Goal: Information Seeking & Learning: Understand process/instructions

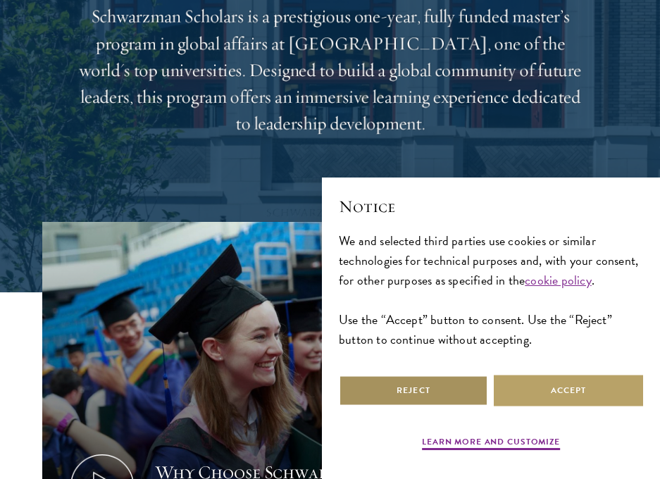
click at [371, 395] on button "Reject" at bounding box center [413, 391] width 149 height 32
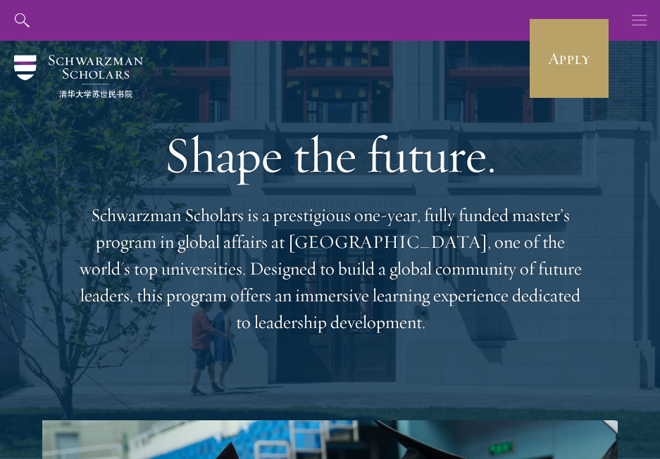
click at [632, 19] on icon "button" at bounding box center [640, 20] width 16 height 41
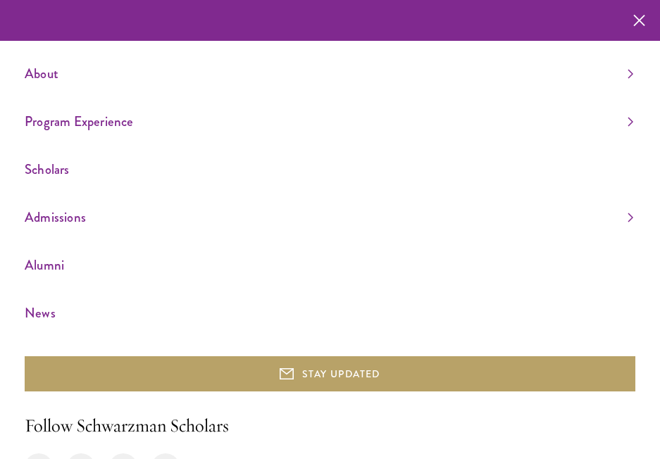
click at [609, 159] on link "Scholars" at bounding box center [329, 169] width 609 height 23
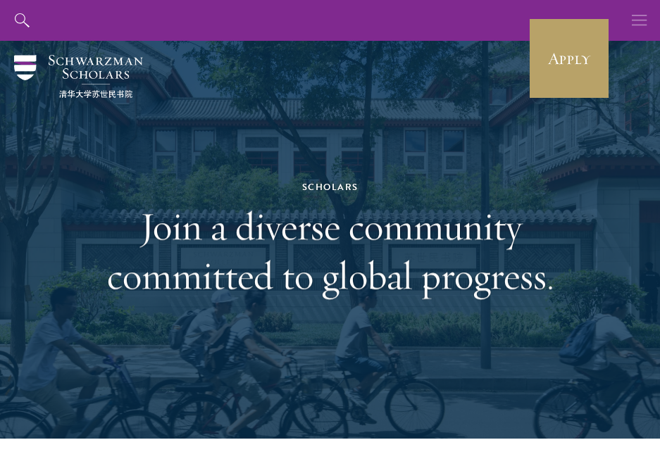
click at [640, 20] on use "button" at bounding box center [639, 20] width 15 height 11
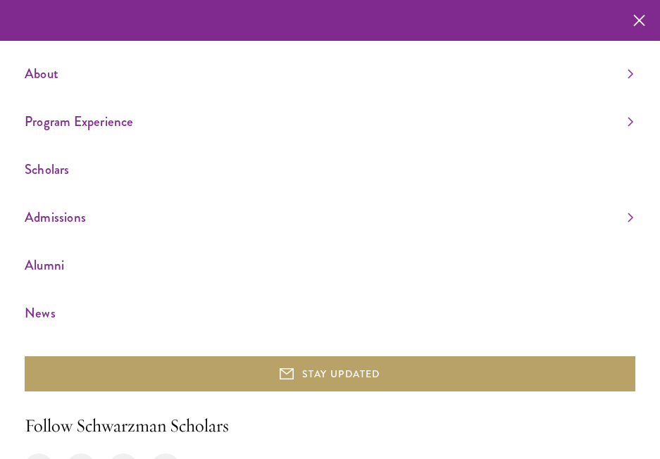
click at [390, 99] on ul "About Overview Leadership Donors Program Experience Overview Curriculum Student…" at bounding box center [330, 193] width 611 height 263
click at [385, 109] on ul "About Overview Leadership Donors Program Experience Overview Curriculum Student…" at bounding box center [330, 193] width 611 height 263
click at [629, 123] on link "Program Experience" at bounding box center [329, 121] width 609 height 23
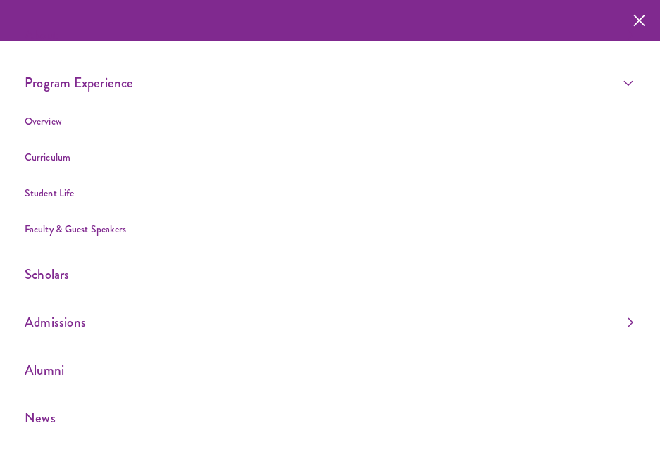
scroll to position [87, 0]
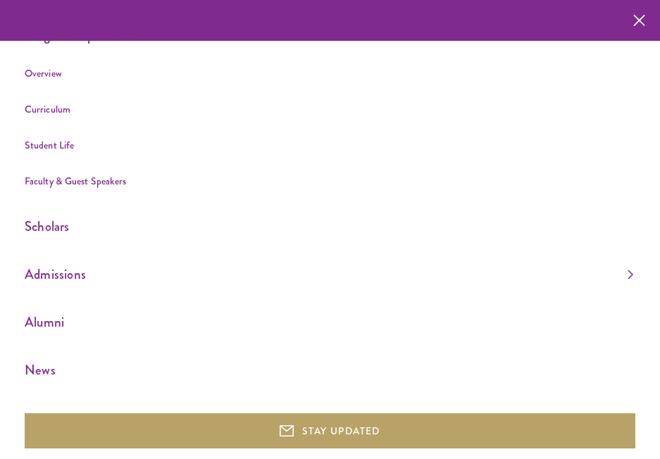
click at [109, 183] on link "Faculty & Guest Speakers" at bounding box center [75, 181] width 101 height 14
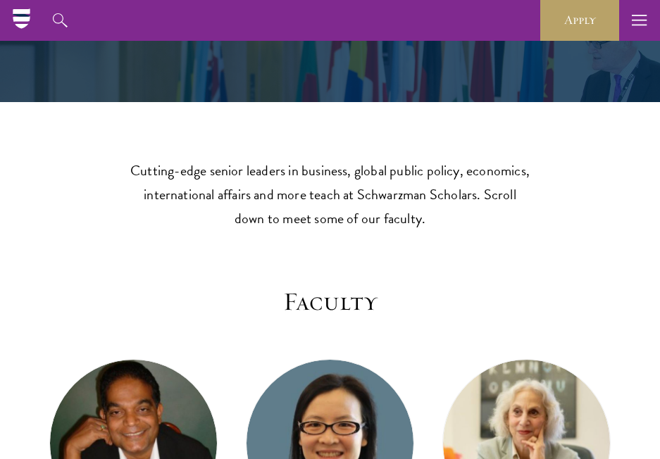
scroll to position [187, 0]
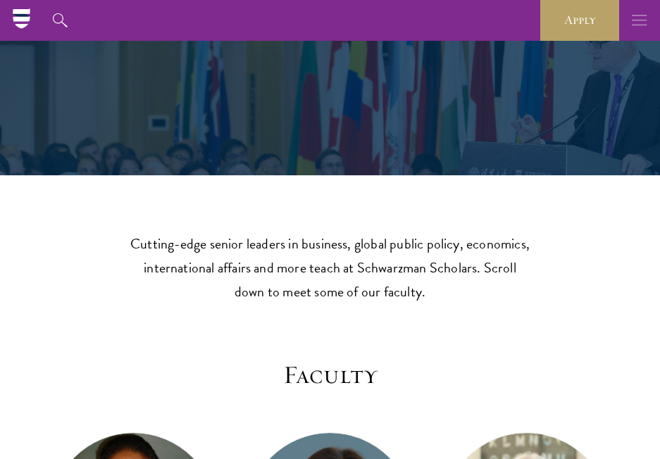
click at [645, 12] on icon "button" at bounding box center [640, 20] width 16 height 41
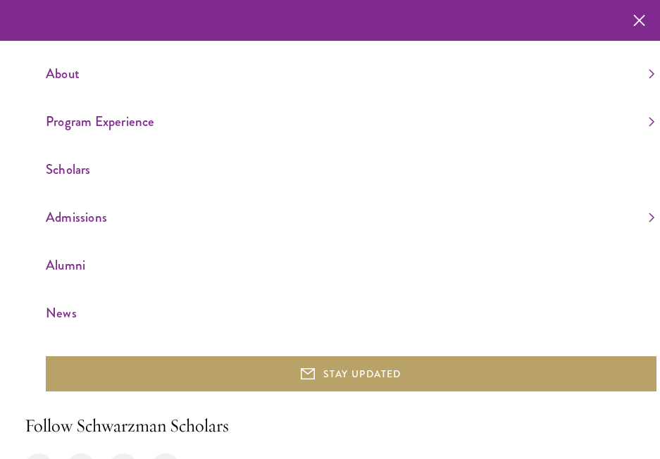
click at [90, 168] on link "Scholars" at bounding box center [350, 169] width 609 height 23
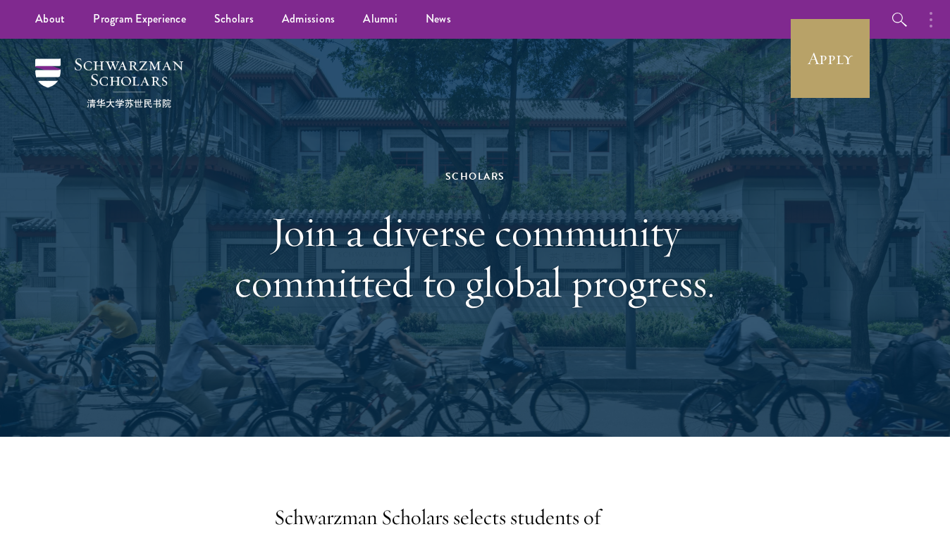
click at [660, 18] on button "button" at bounding box center [934, 19] width 31 height 39
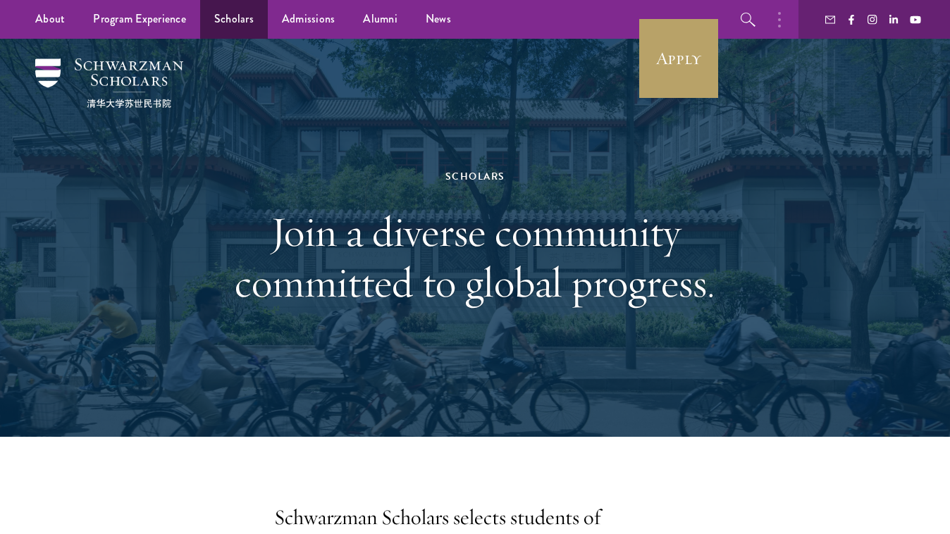
click at [240, 24] on link "Scholars" at bounding box center [234, 19] width 68 height 39
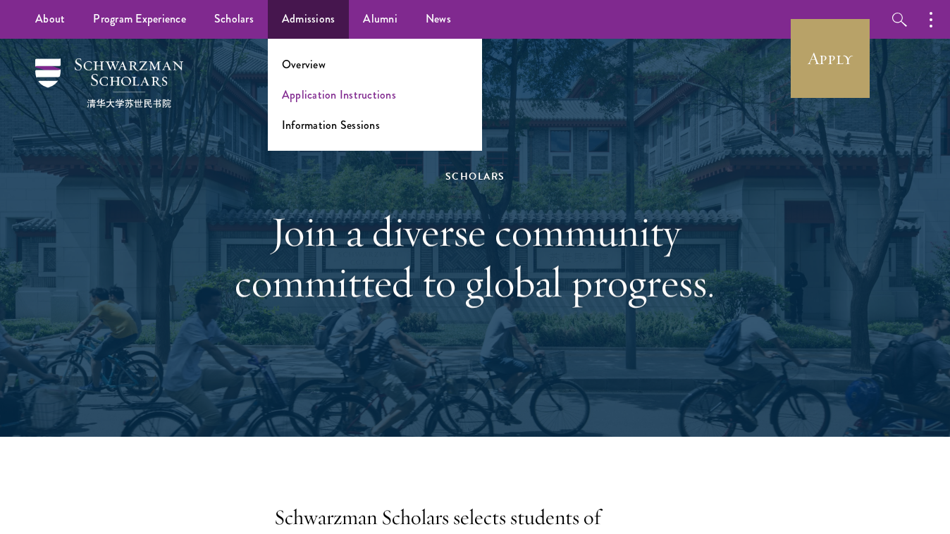
click at [301, 95] on link "Application Instructions" at bounding box center [339, 95] width 114 height 16
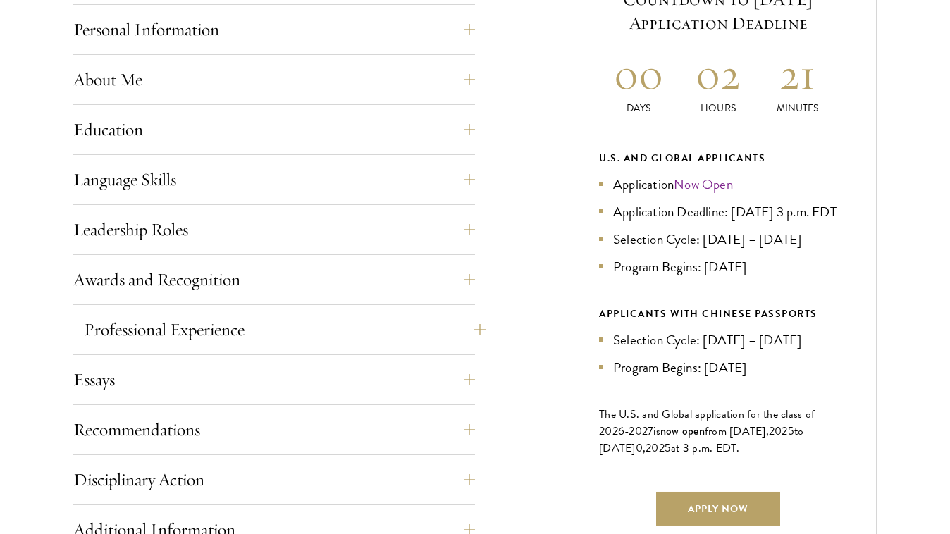
scroll to position [931, 0]
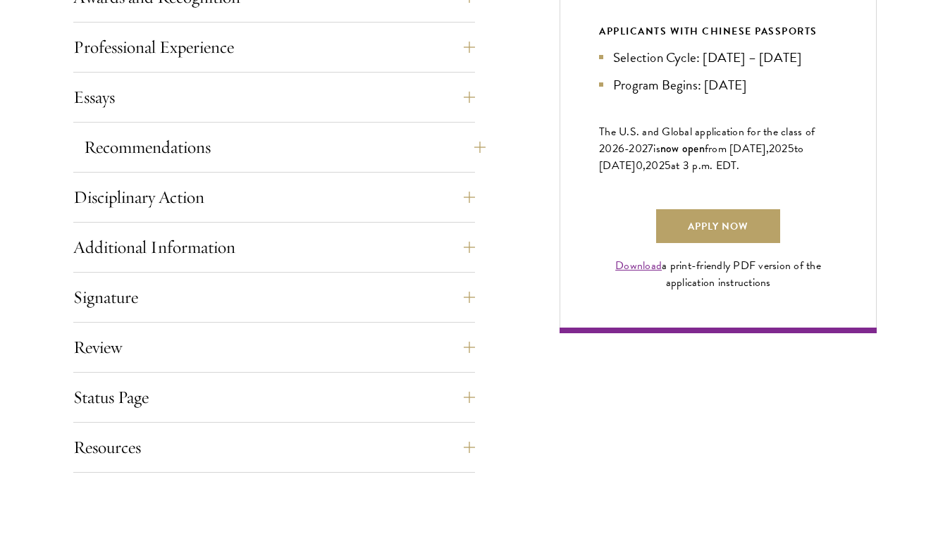
click at [302, 154] on button "Recommendations" at bounding box center [285, 148] width 402 height 34
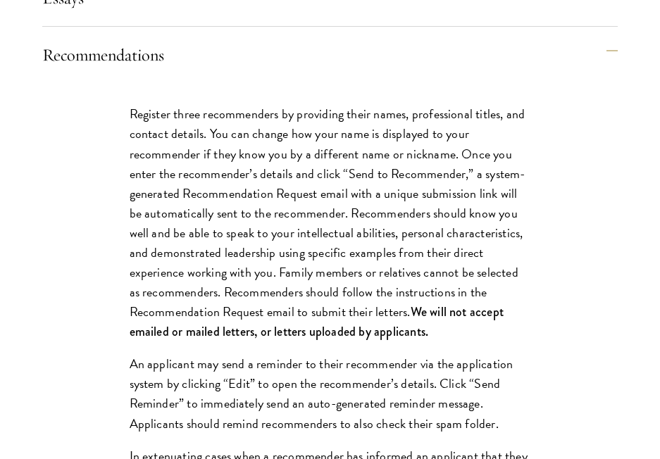
scroll to position [1750, 0]
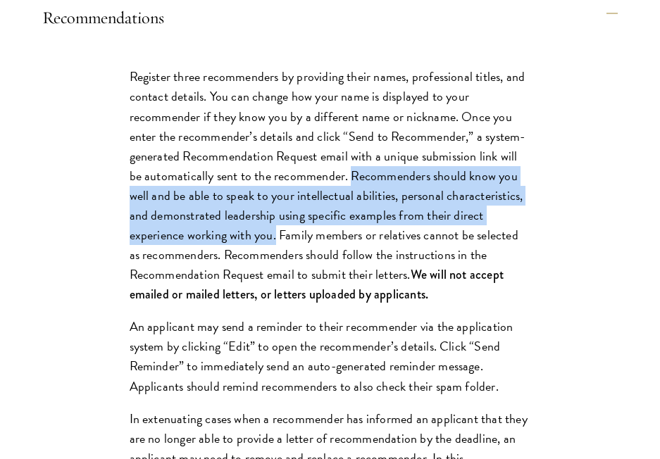
drag, startPoint x: 338, startPoint y: 211, endPoint x: 218, endPoint y: 275, distance: 135.5
click at [218, 275] on p "Register three recommenders by providing their names, professional titles, and …" at bounding box center [331, 185] width 402 height 237
copy p "Recommenders should know you well and be able to speak to your intellectual abi…"
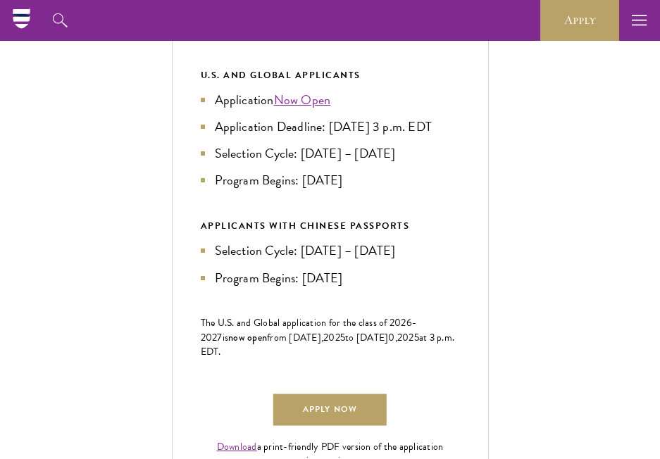
scroll to position [679, 0]
